Goal: Contribute content: Contribute content

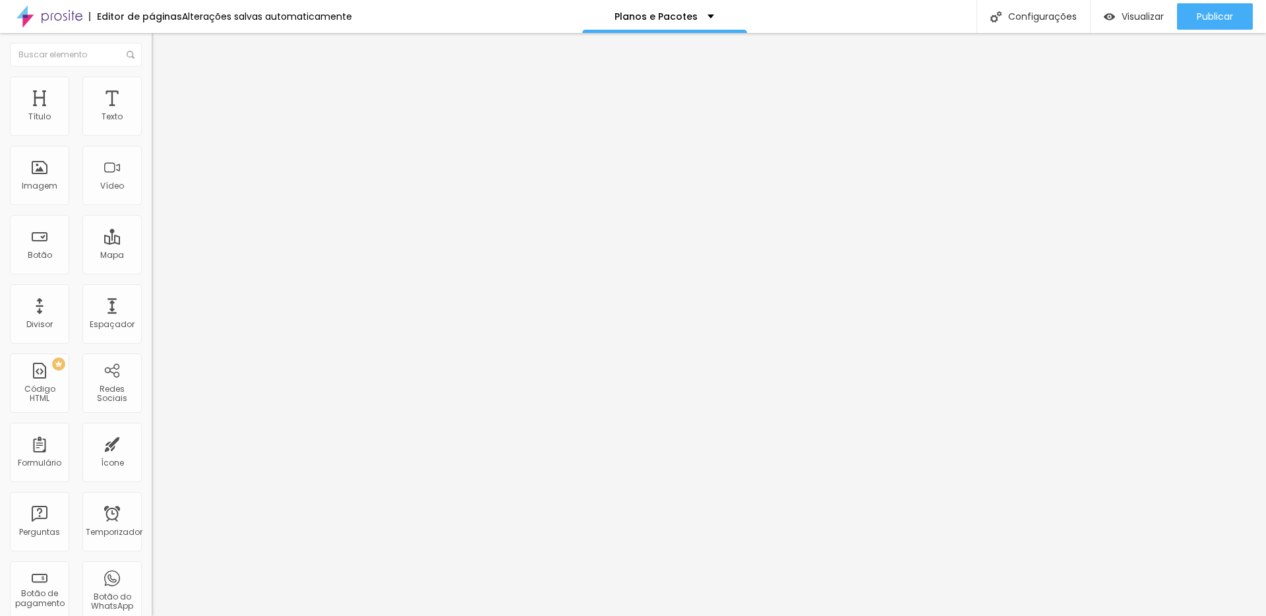
click at [152, 84] on img at bounding box center [158, 82] width 12 height 12
click at [152, 75] on img at bounding box center [158, 69] width 12 height 12
click at [152, 171] on div "Tipografia" at bounding box center [228, 167] width 152 height 8
click at [152, 200] on button "button" at bounding box center [161, 193] width 18 height 14
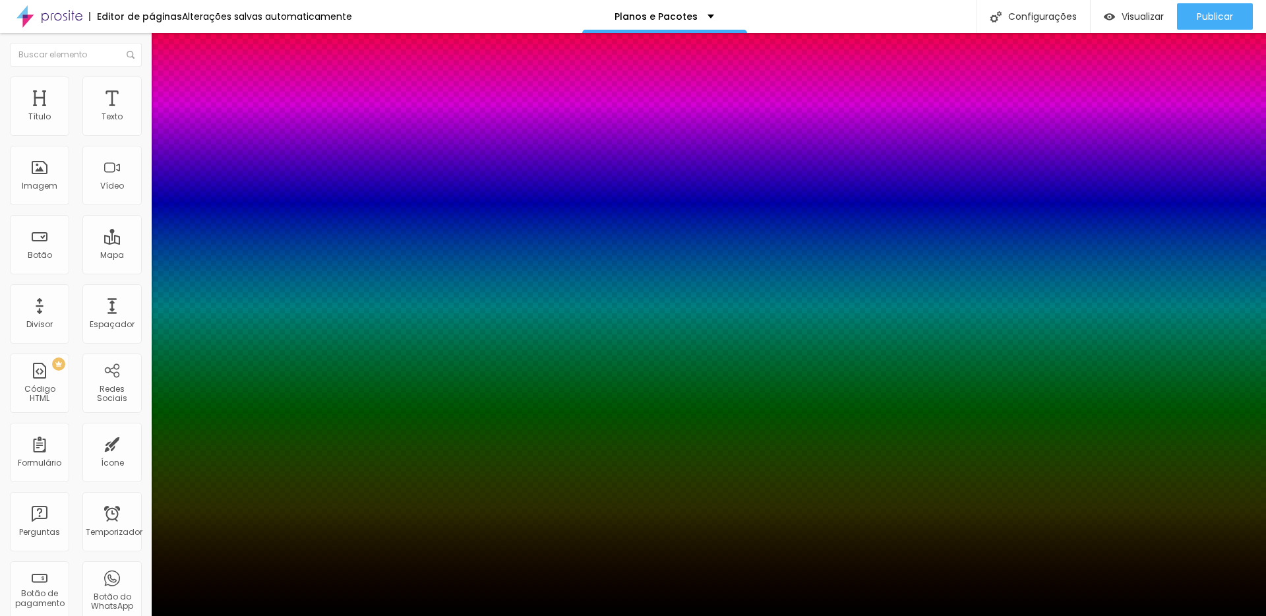
type input "1"
type input "0.5"
type input "1"
type input "0.9"
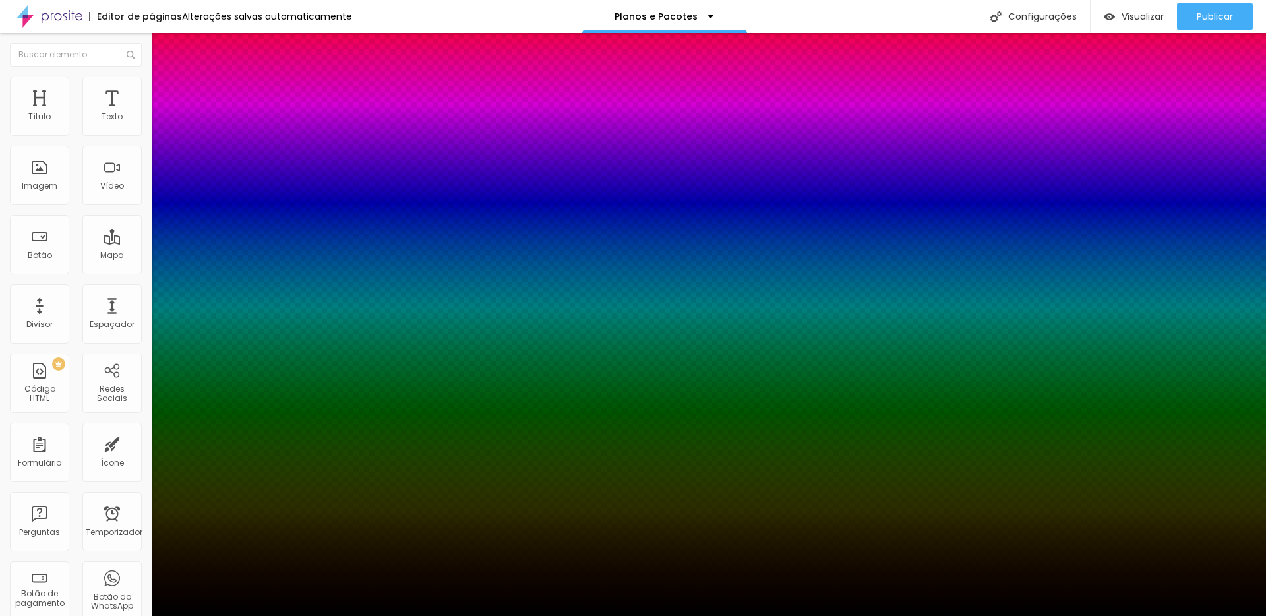
type input "0.9"
type input "1"
type input "0.8"
type input "1"
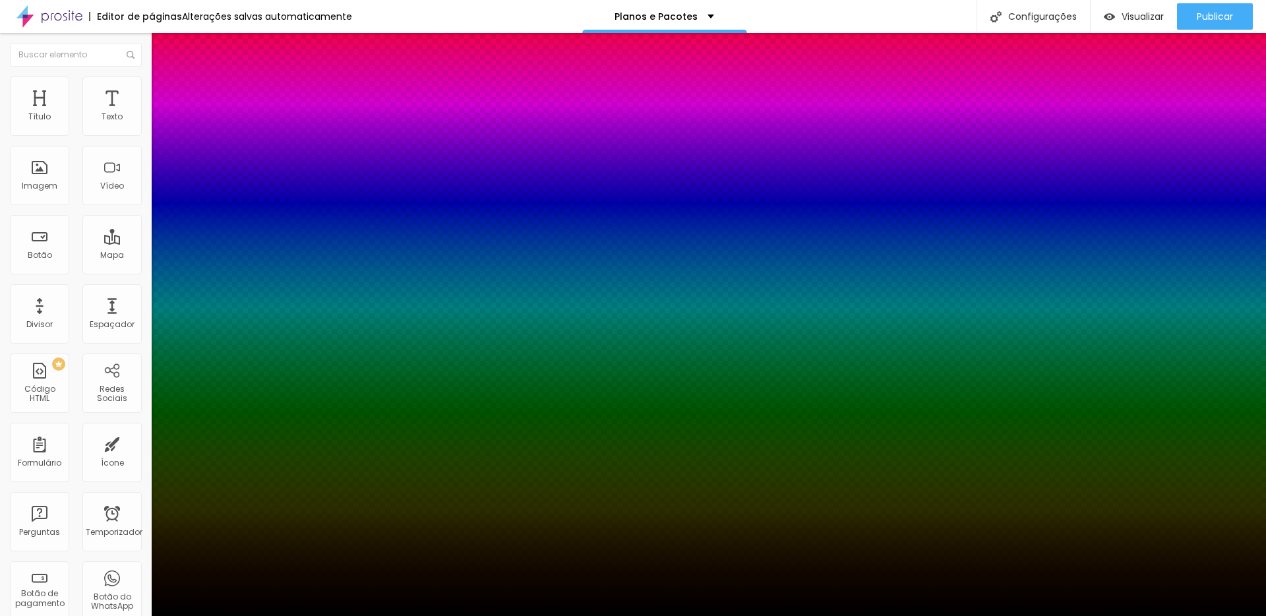
type input "0.6"
type input "1"
type input "0.5"
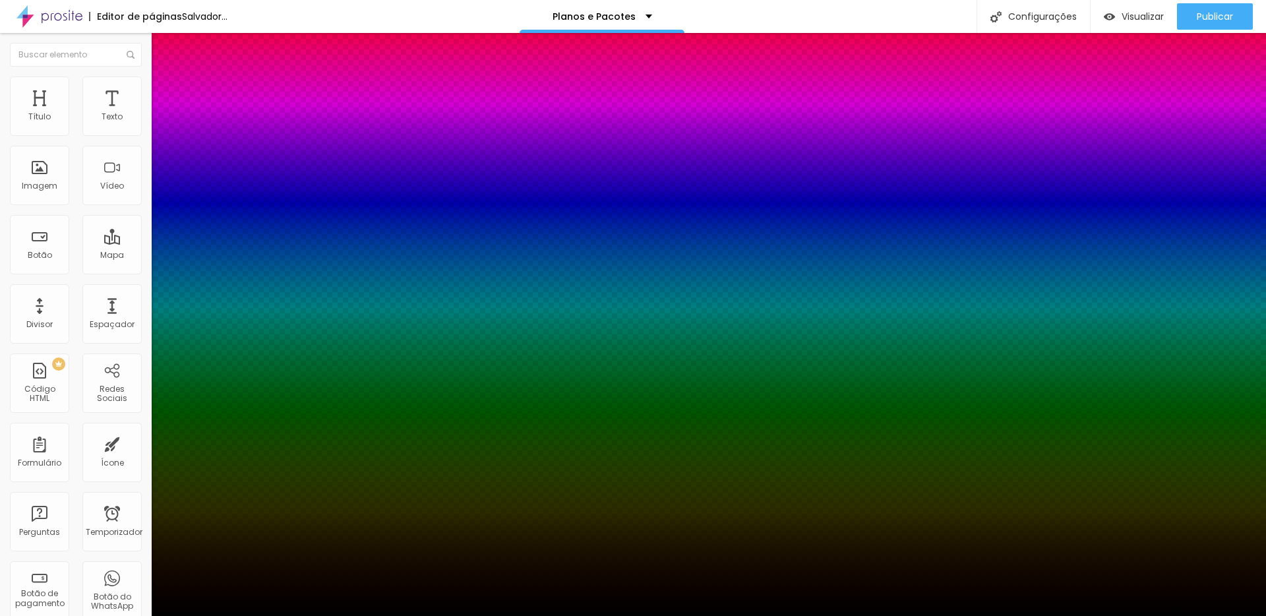
type input "1"
type input "0.5"
type input "1"
click at [84, 615] on div at bounding box center [633, 616] width 1266 height 0
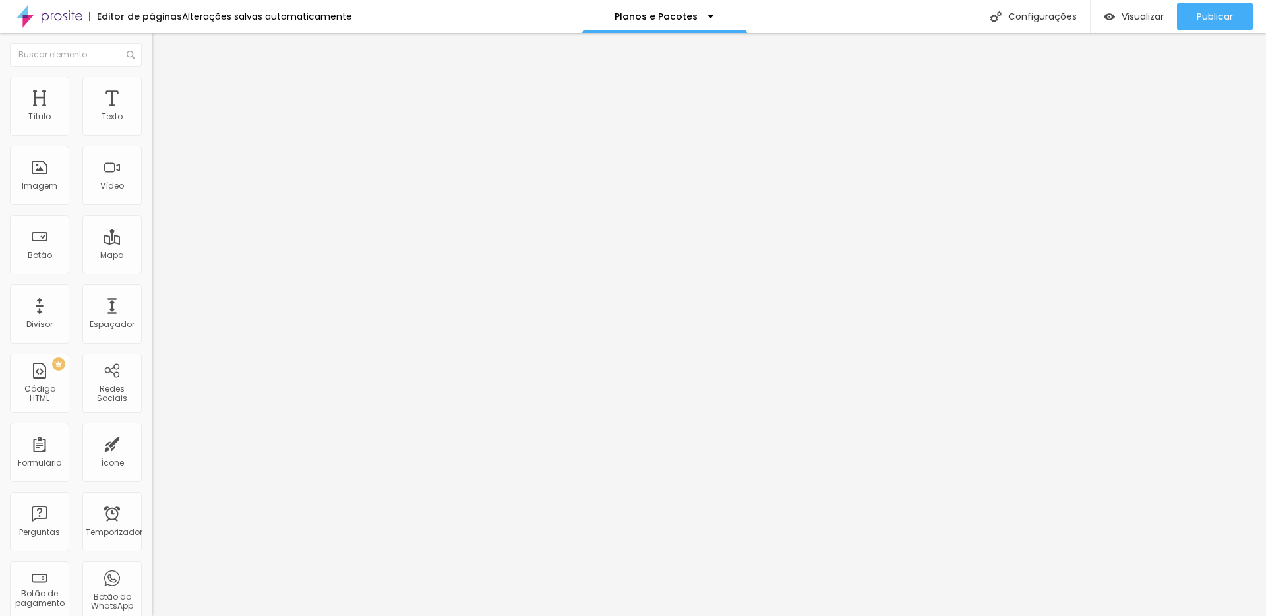
click at [152, 150] on div "Título 5 H5" at bounding box center [228, 146] width 152 height 8
click at [164, 90] on font "Avançado" at bounding box center [186, 85] width 44 height 11
click at [152, 75] on img at bounding box center [158, 69] width 12 height 12
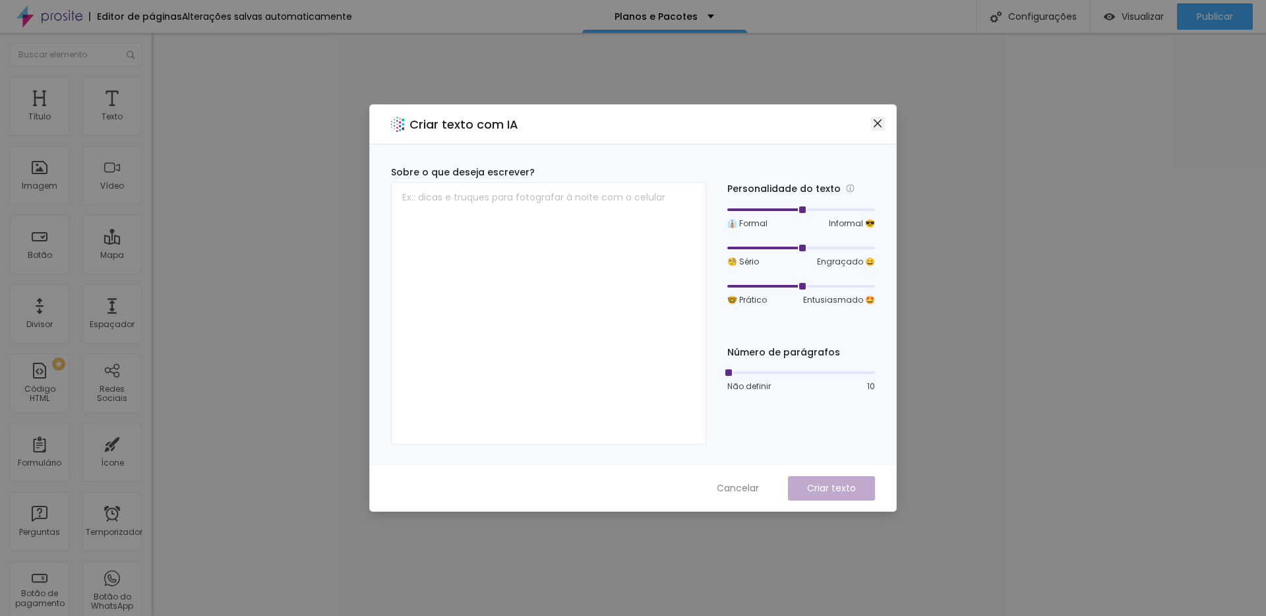
click at [880, 128] on icon "fechar" at bounding box center [877, 123] width 11 height 11
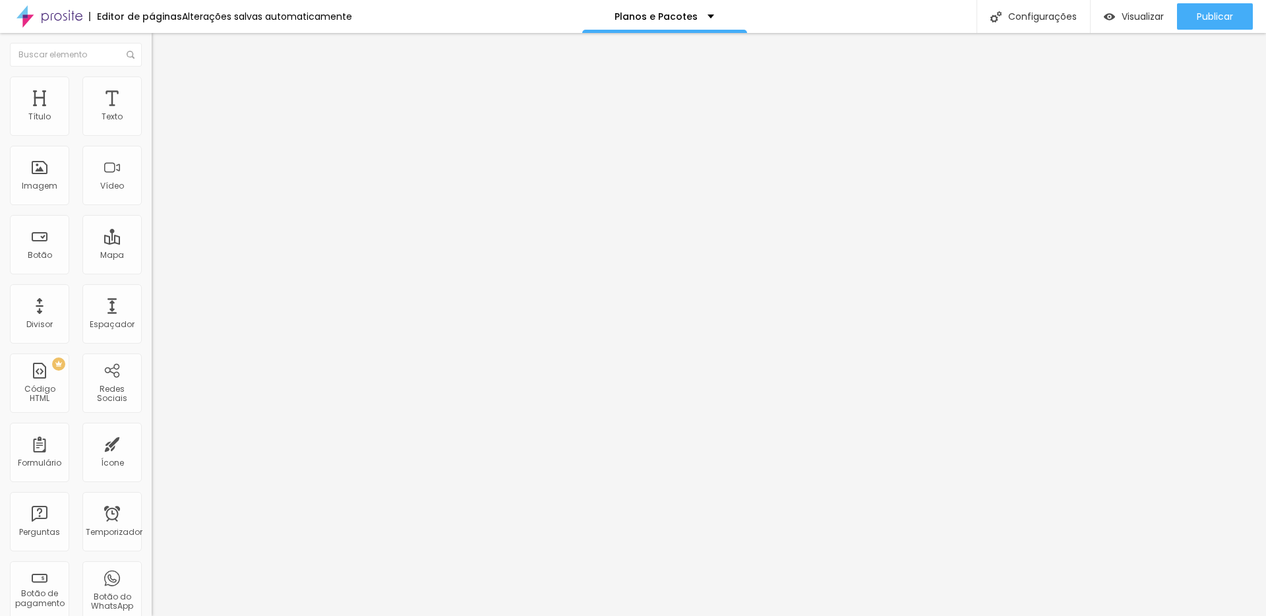
click at [152, 120] on img at bounding box center [156, 115] width 9 height 9
click at [164, 91] on font "Avançado" at bounding box center [186, 85] width 44 height 11
type input "42"
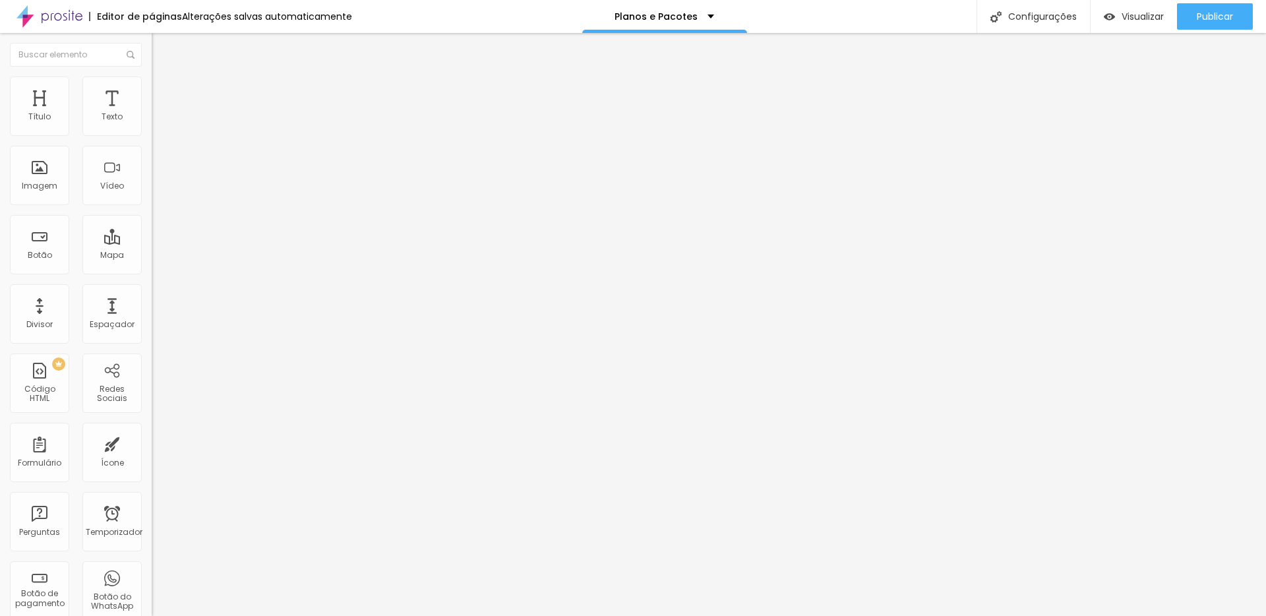
type input "27"
type input "23"
type input "22"
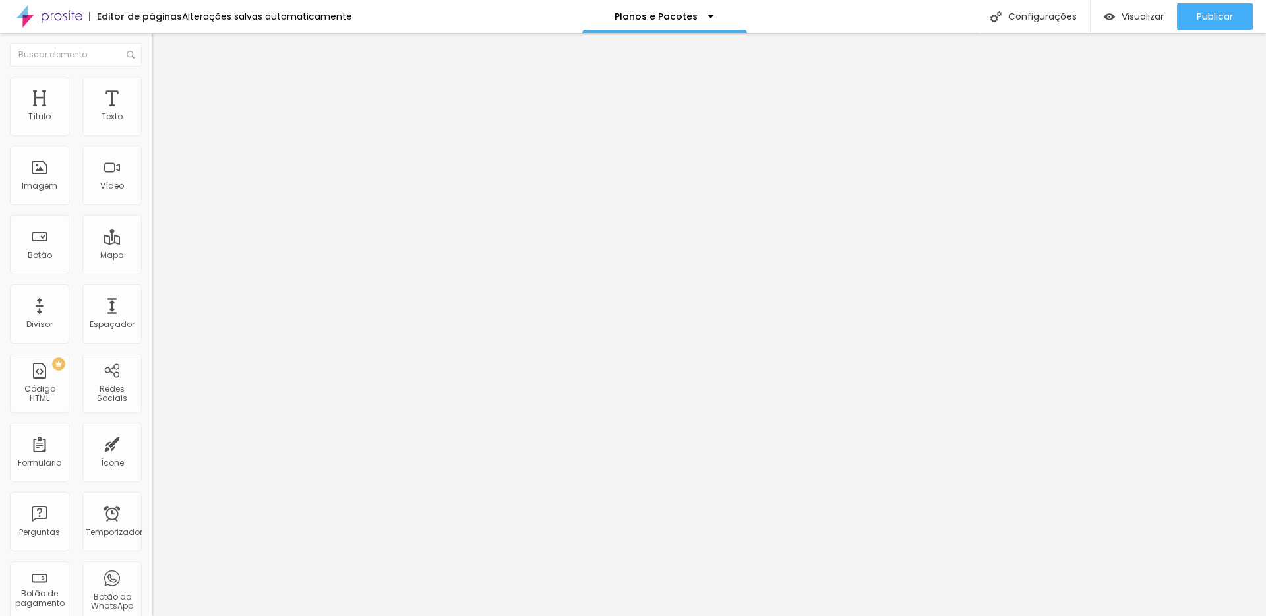
type input "22"
type input "21"
type input "20"
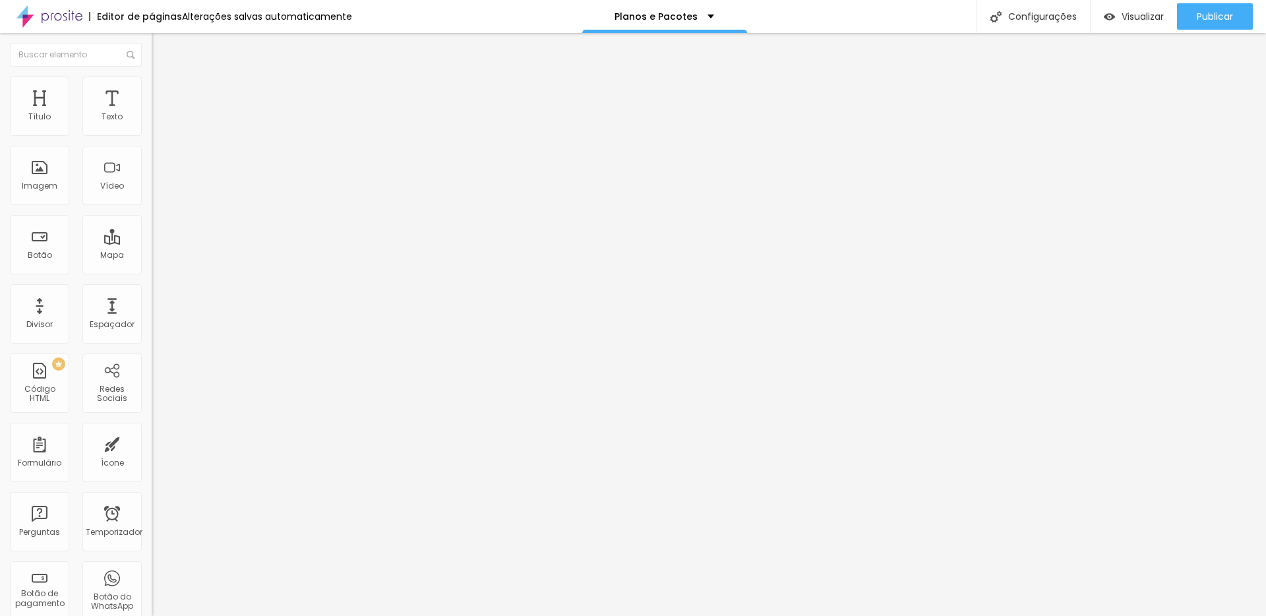
type input "18"
type input "17"
type input "18"
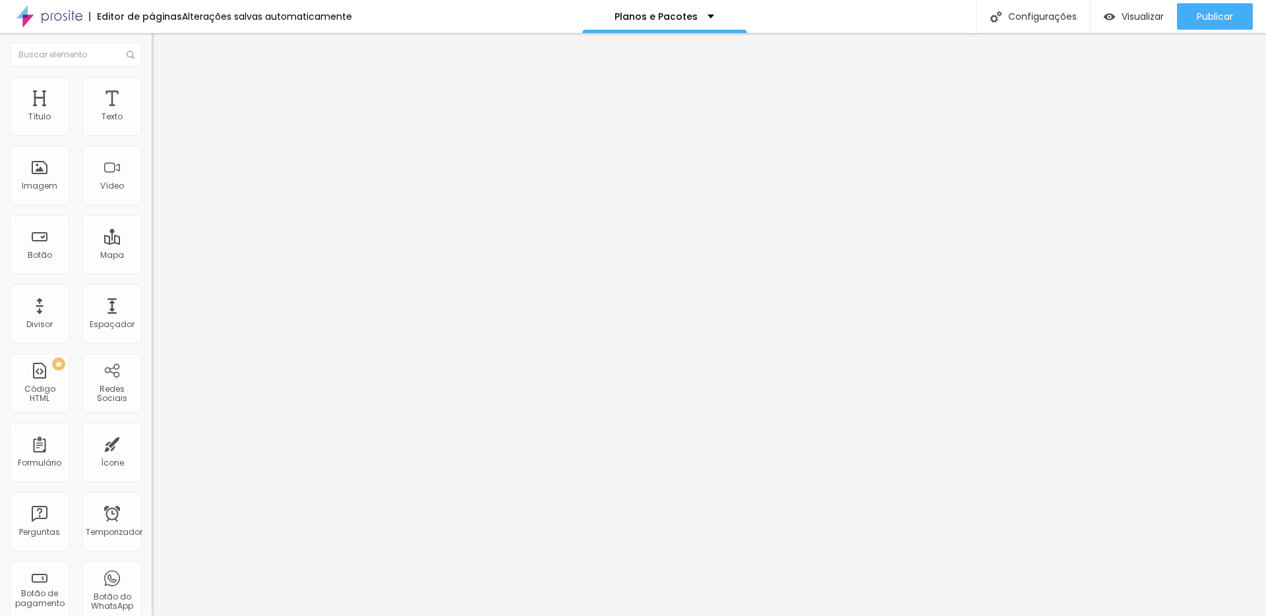
type input "18"
type input "19"
type input "22"
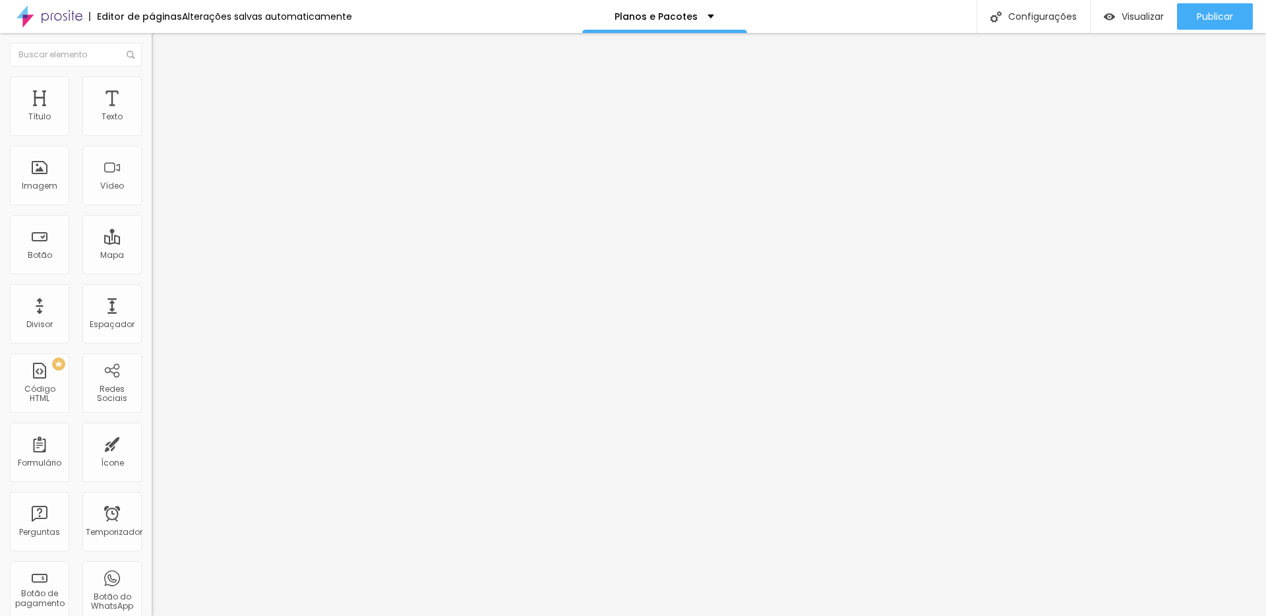
type input "23"
type input "24"
drag, startPoint x: 65, startPoint y: 132, endPoint x: 49, endPoint y: 131, distance: 15.2
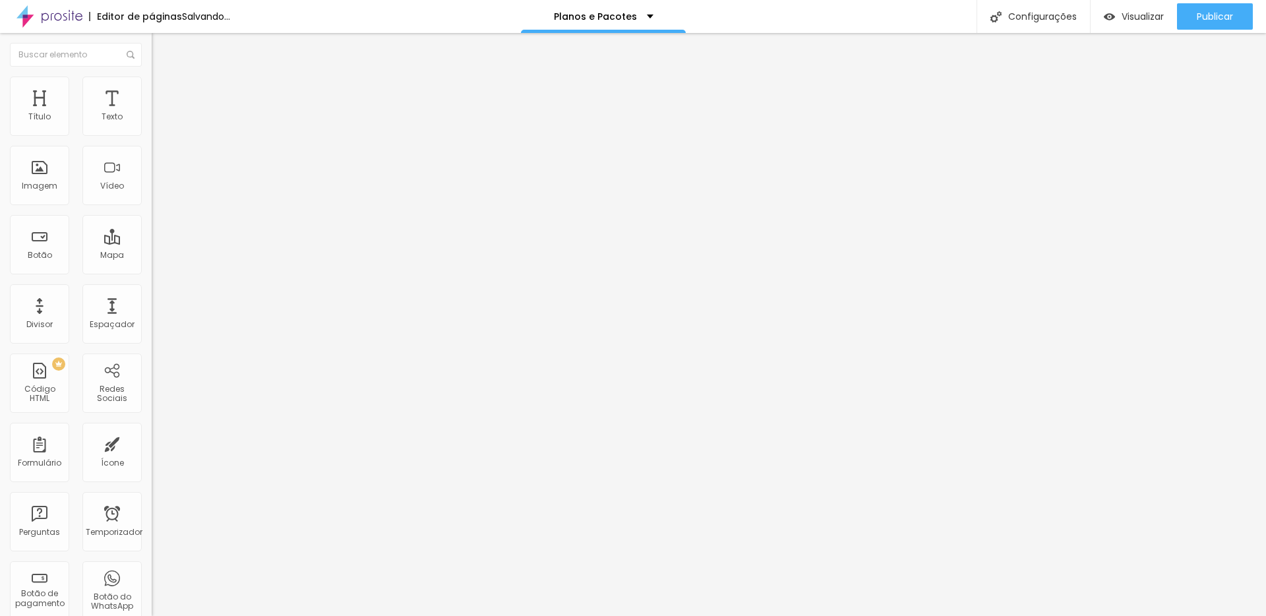
type input "24"
click at [152, 243] on input "range" at bounding box center [194, 248] width 85 height 11
click at [152, 82] on img at bounding box center [158, 82] width 12 height 12
type input "82"
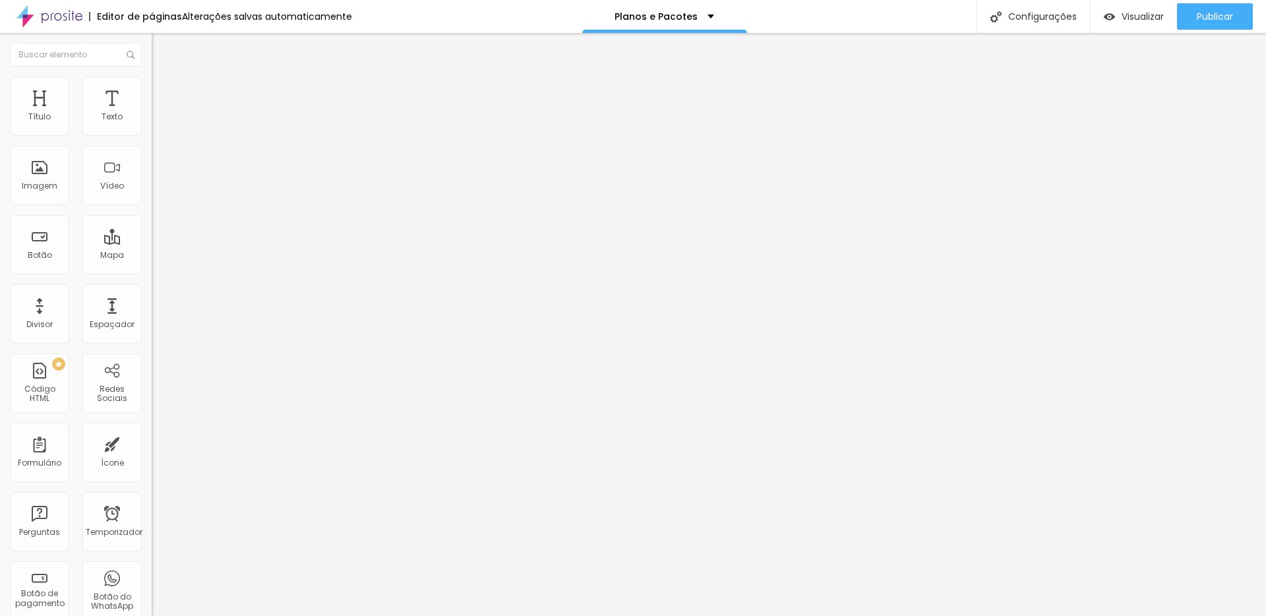
type input "81"
type input "69"
type input "54"
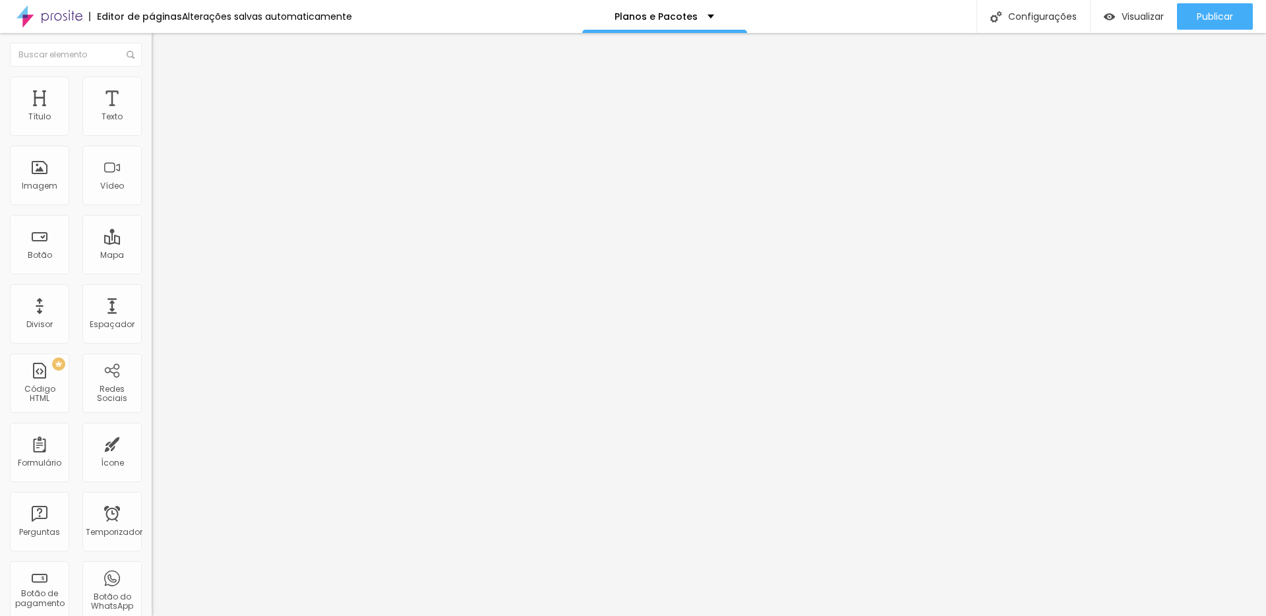
type input "54"
type input "53"
type input "49"
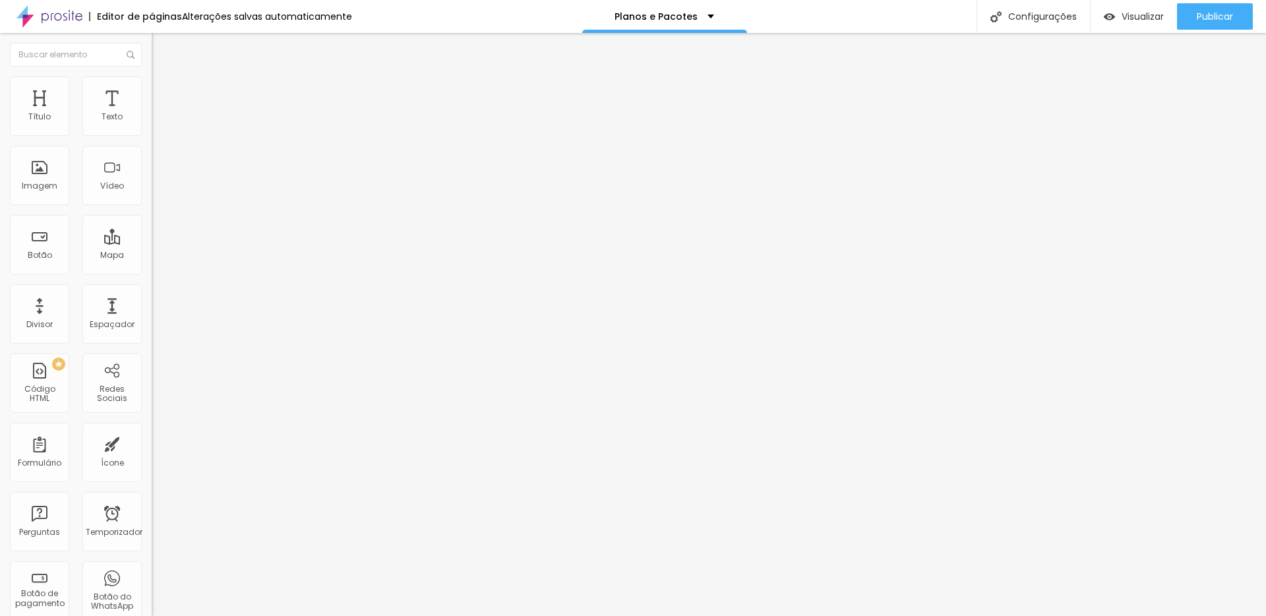
type input "46"
type input "40"
type input "32"
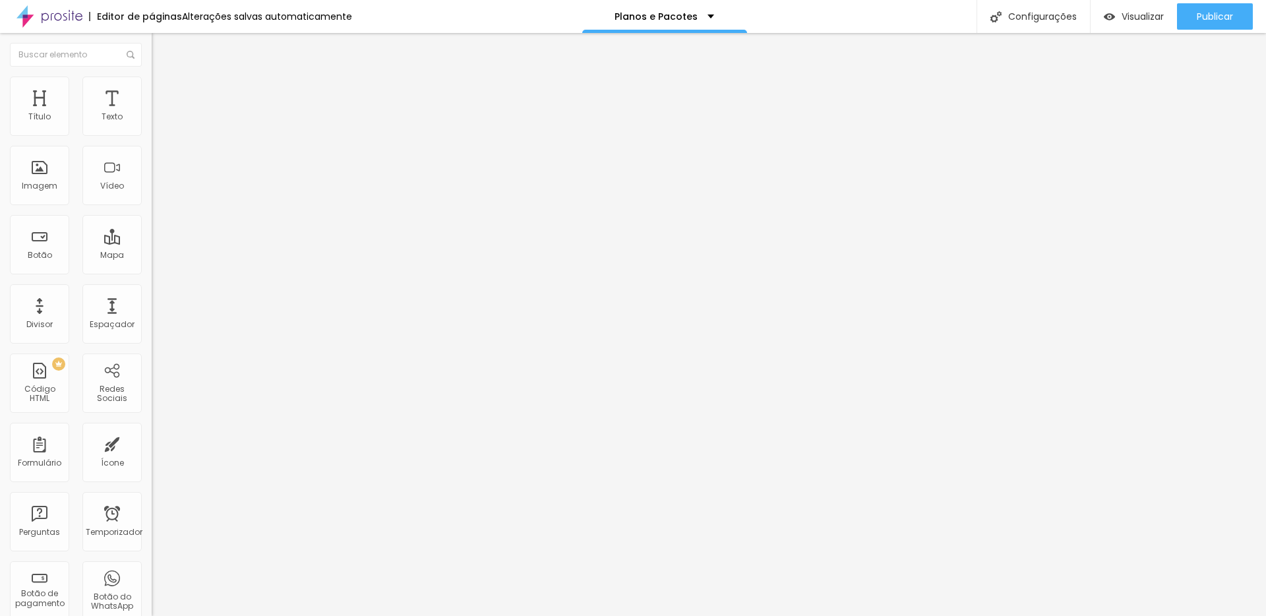
type input "32"
type input "31"
type input "30"
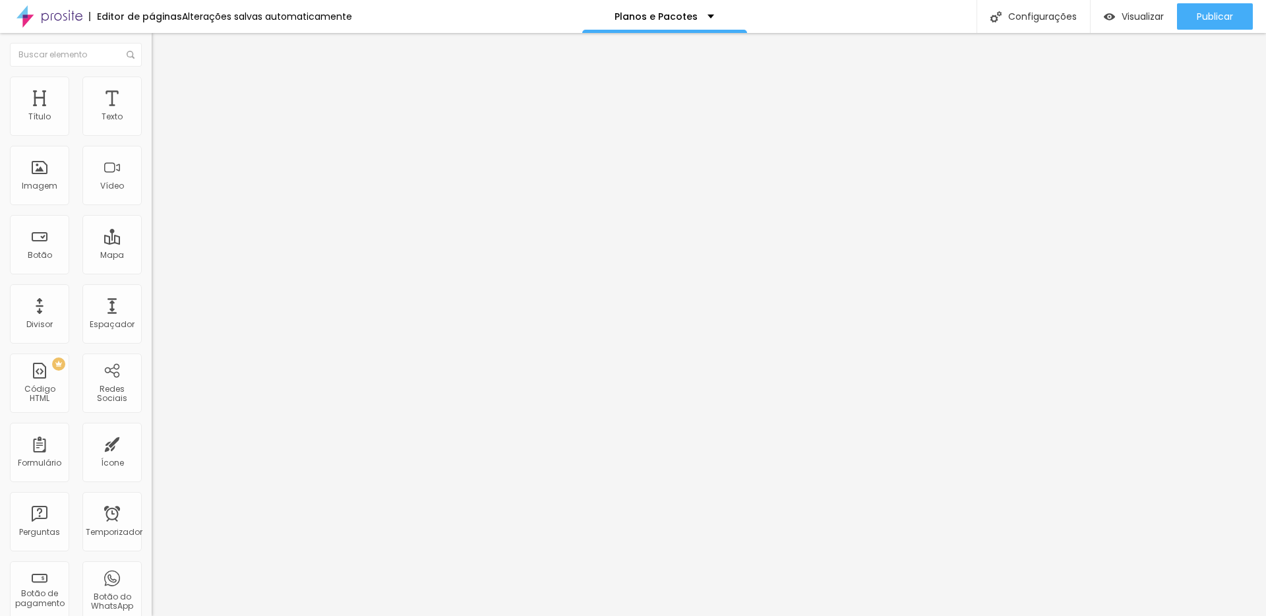
type input "24"
type input "20"
type input "21"
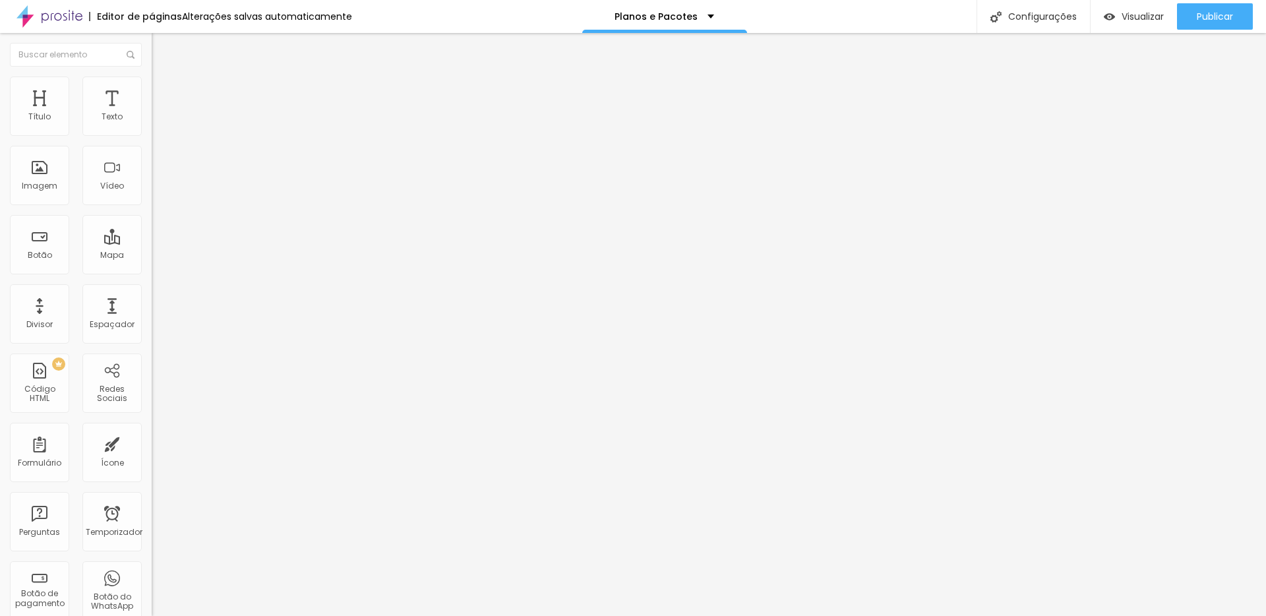
type input "21"
type input "22"
type input "23"
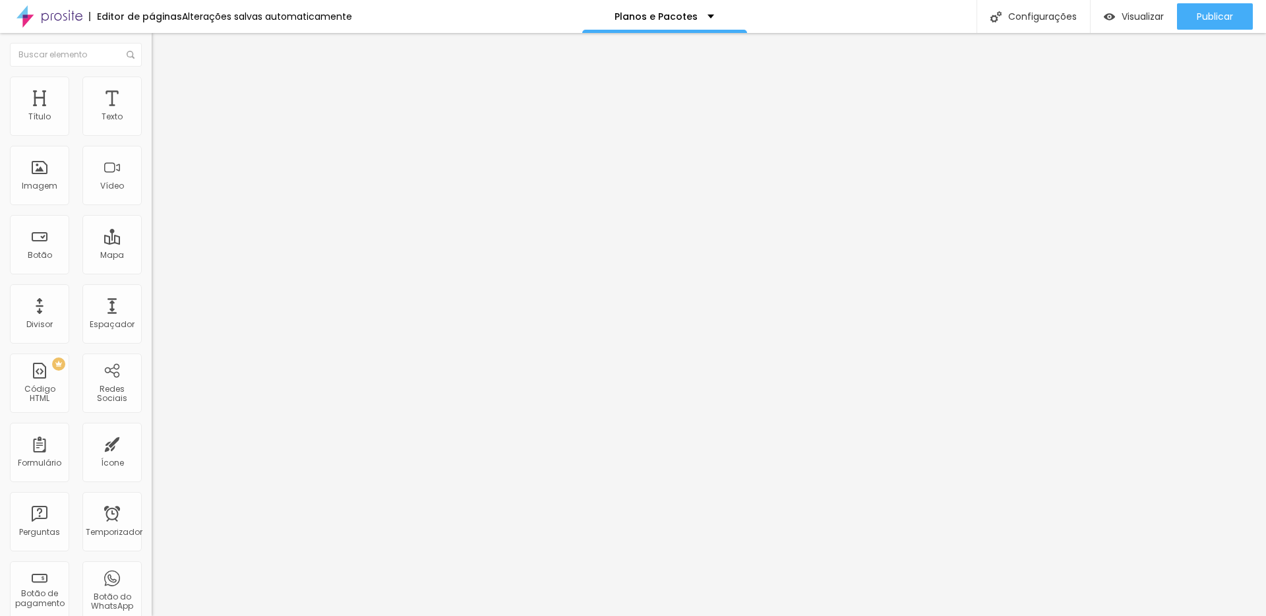
type input "24"
type input "23"
drag, startPoint x: 96, startPoint y: 132, endPoint x: 49, endPoint y: 126, distance: 47.2
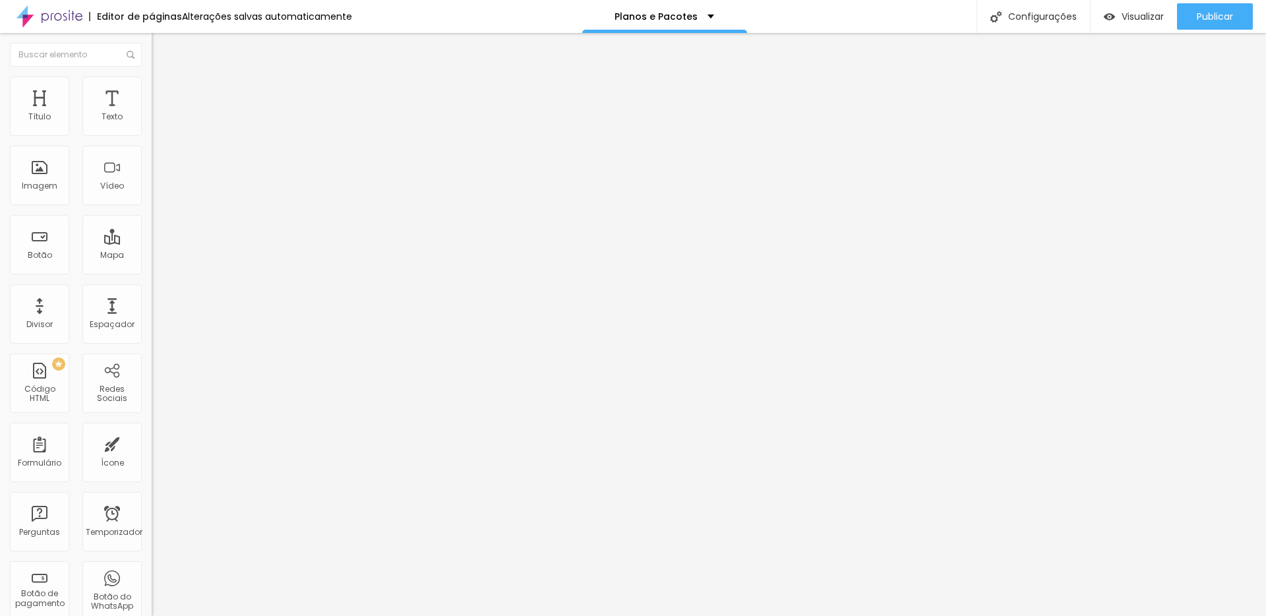
type input "23"
click at [152, 243] on input "range" at bounding box center [194, 248] width 85 height 11
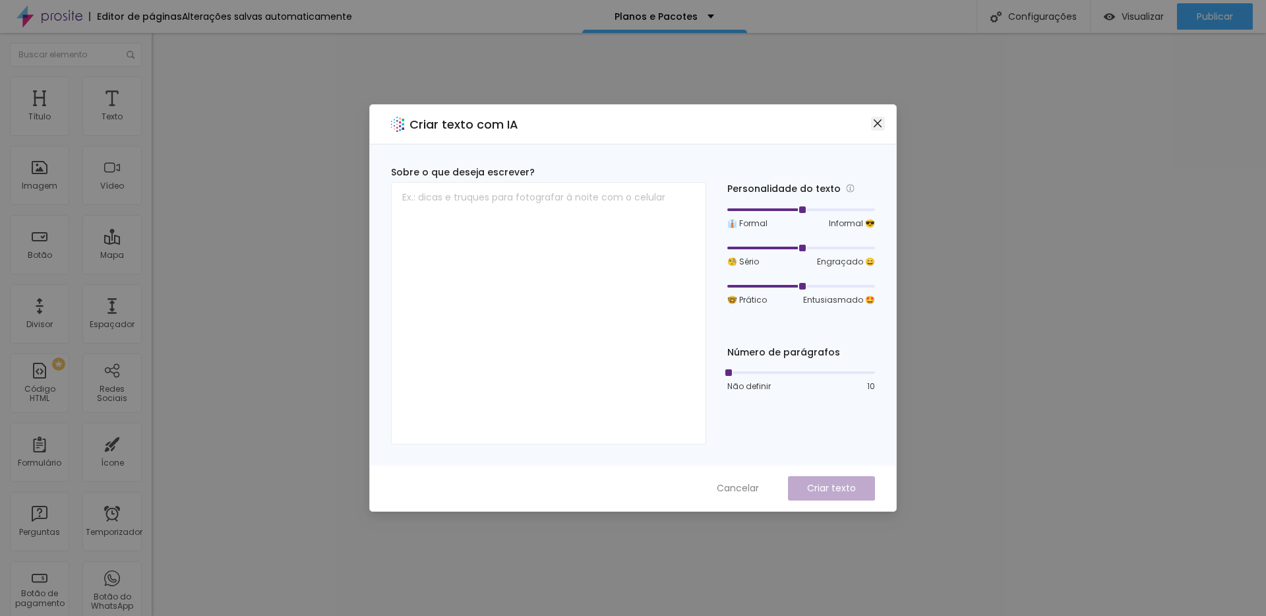
click at [871, 123] on span "Fechar" at bounding box center [878, 123] width 14 height 11
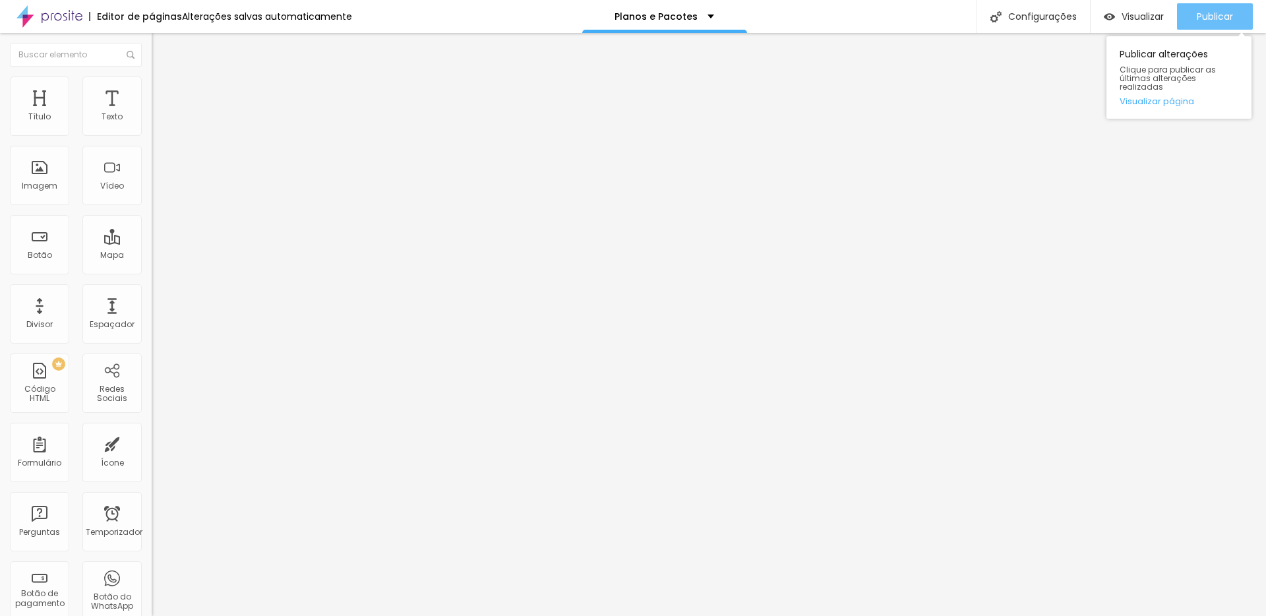
click at [1217, 20] on font "Publicar" at bounding box center [1215, 16] width 36 height 13
click at [1253, 14] on div "Visualizar Pré-visualização Clique para visualizar esta página antes de publica…" at bounding box center [1178, 16] width 176 height 33
click at [1233, 14] on button "Publicar" at bounding box center [1215, 16] width 76 height 26
